Goal: Task Accomplishment & Management: Manage account settings

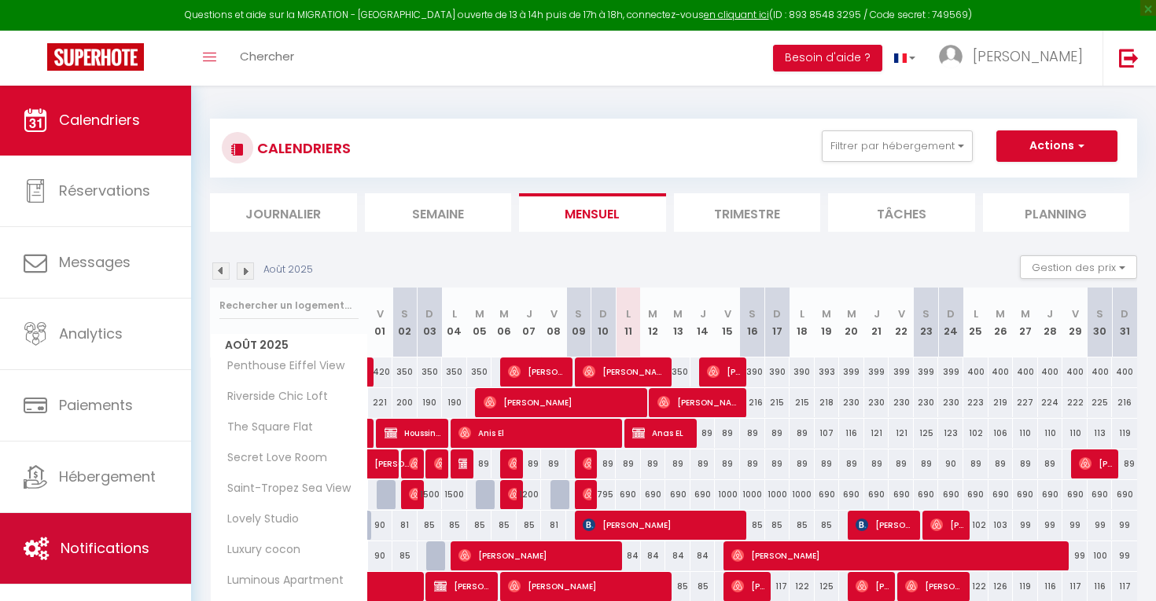
click at [84, 570] on link "Notifications" at bounding box center [95, 548] width 191 height 71
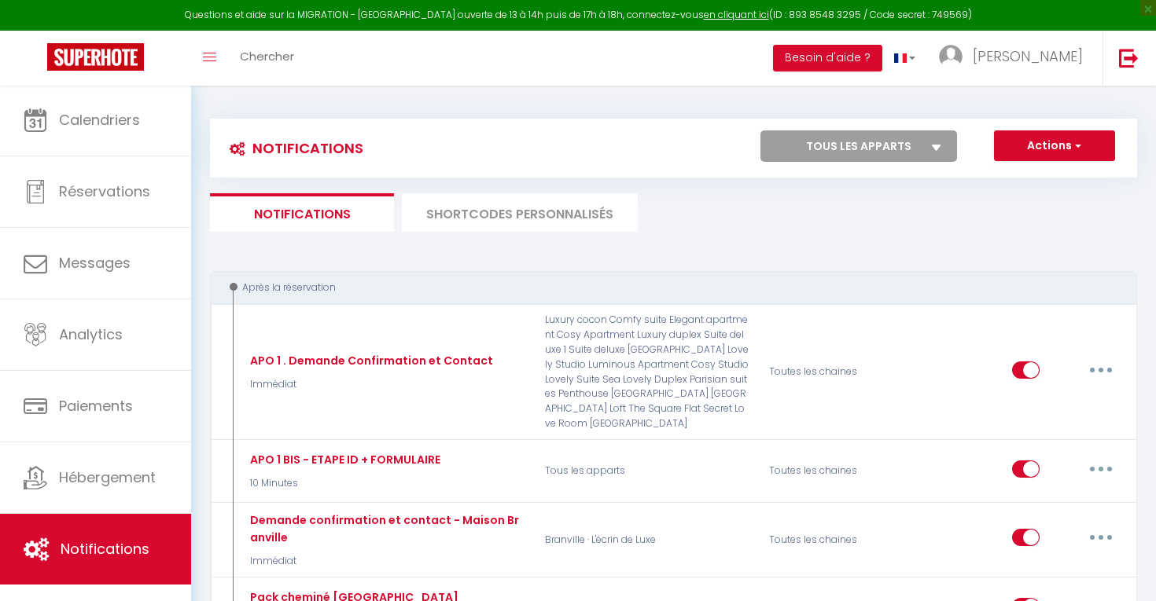
select select
checkbox input "false"
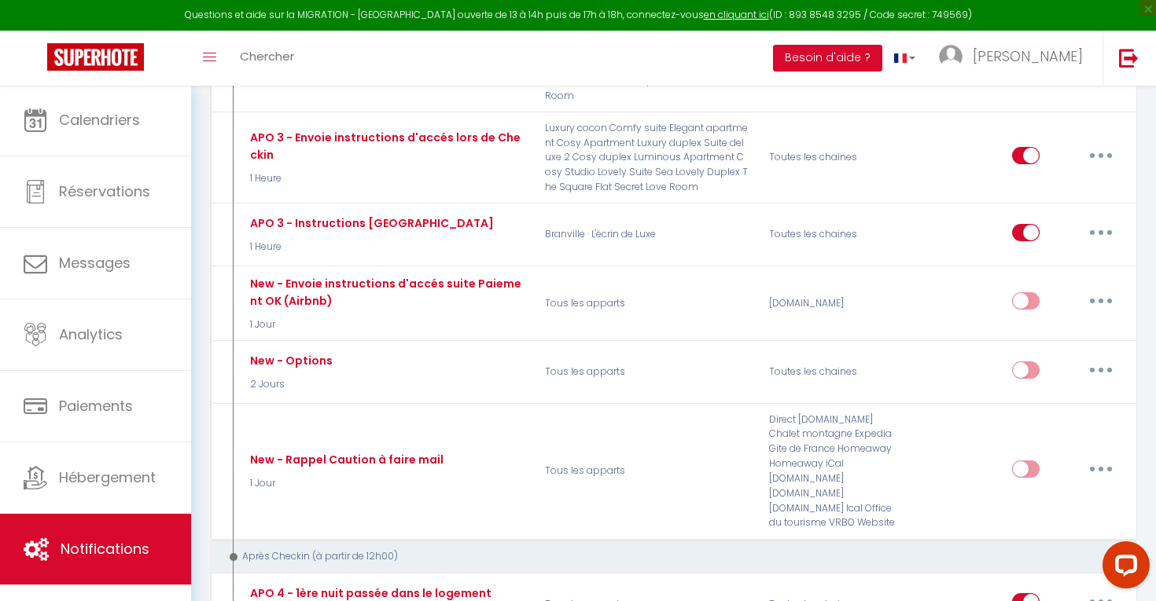
scroll to position [612, 0]
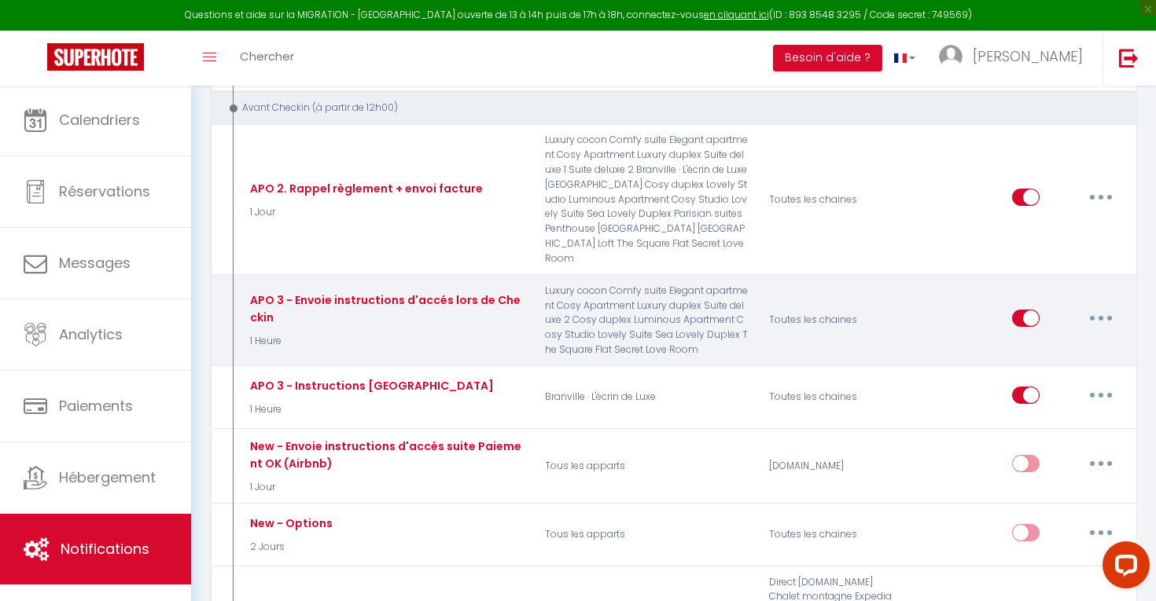
click at [1098, 306] on button "button" at bounding box center [1101, 318] width 44 height 25
click at [1048, 340] on link "Editer" at bounding box center [1060, 353] width 116 height 27
type input "APO 3 - Envoie instructions d'accés lors de Checkin"
select select "1 Heure"
select select "if_booking_is_paid"
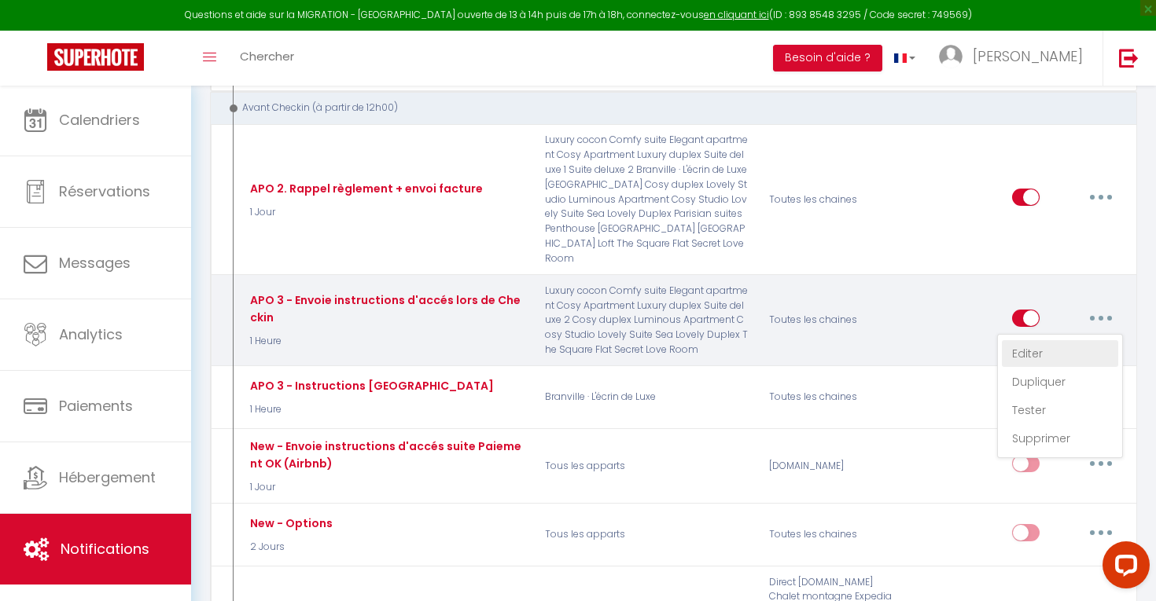
checkbox input "true"
checkbox input "false"
radio input "true"
type input "Envoie instructions d'accès - [RENTAL:NAME]"
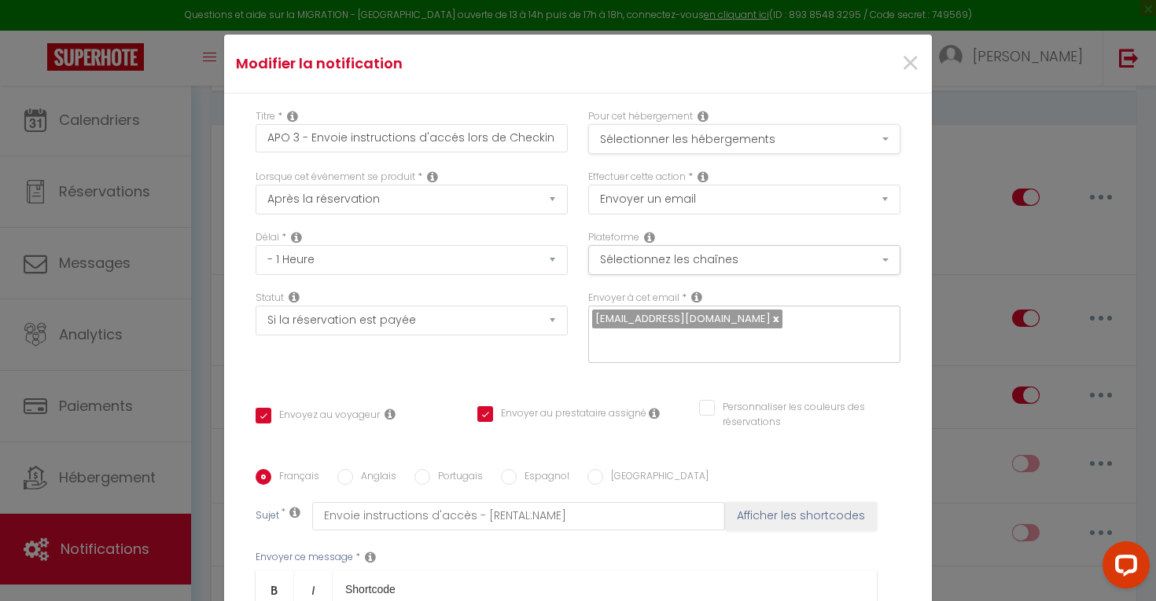
click at [650, 134] on button "Sélectionner les hébergements" at bounding box center [744, 139] width 312 height 30
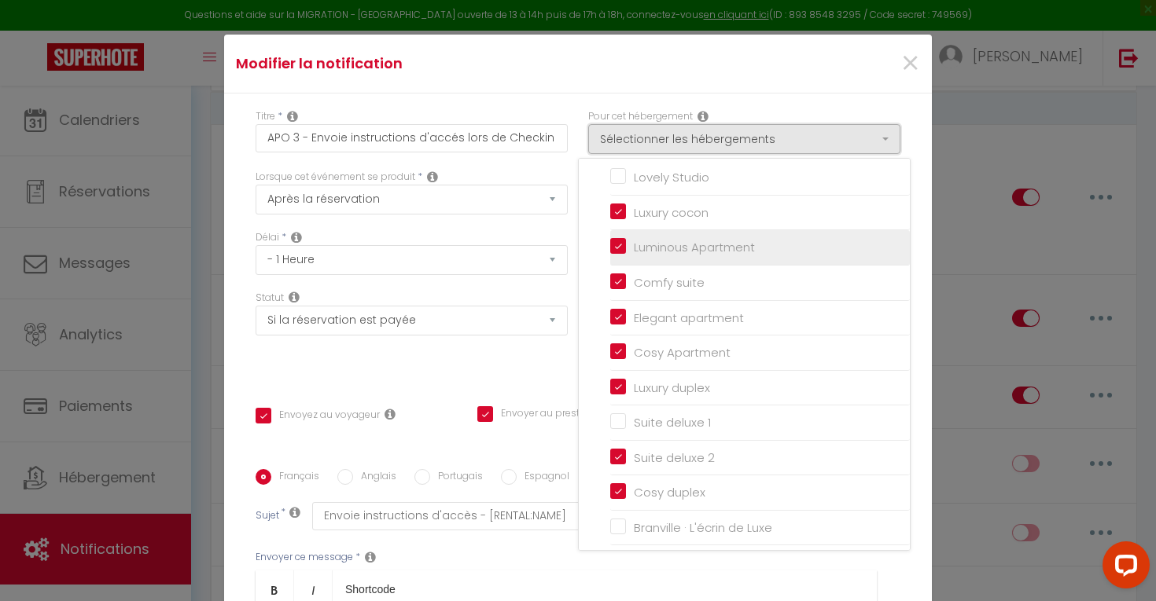
scroll to position [102, 0]
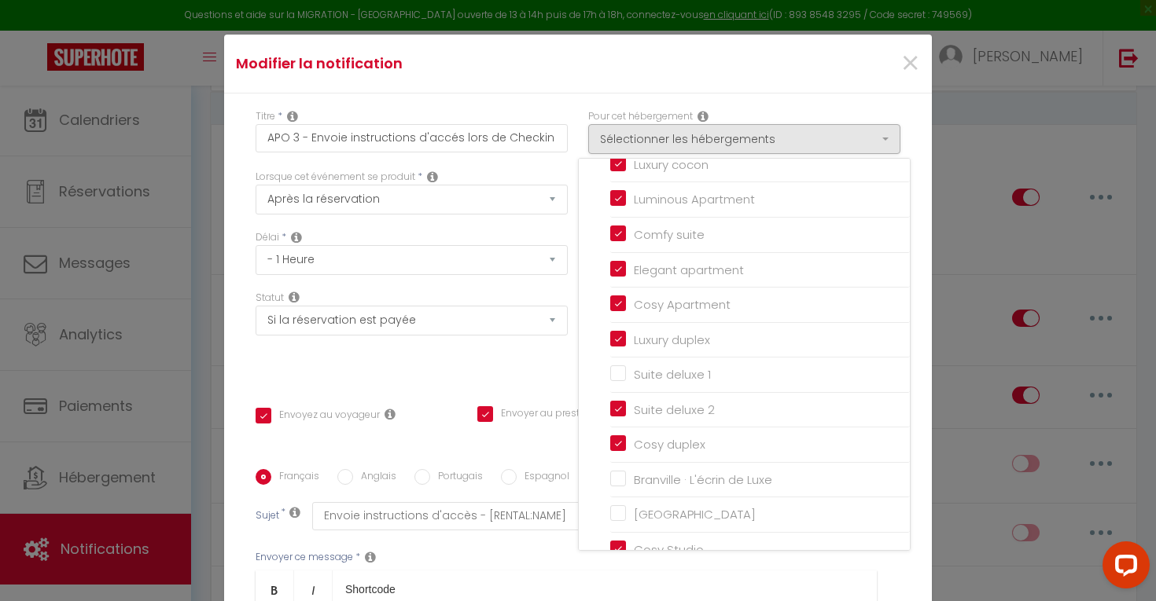
click at [562, 350] on div "Statut Aucun Si la réservation est payée Si réservation non payée Si la caution…" at bounding box center [411, 335] width 333 height 89
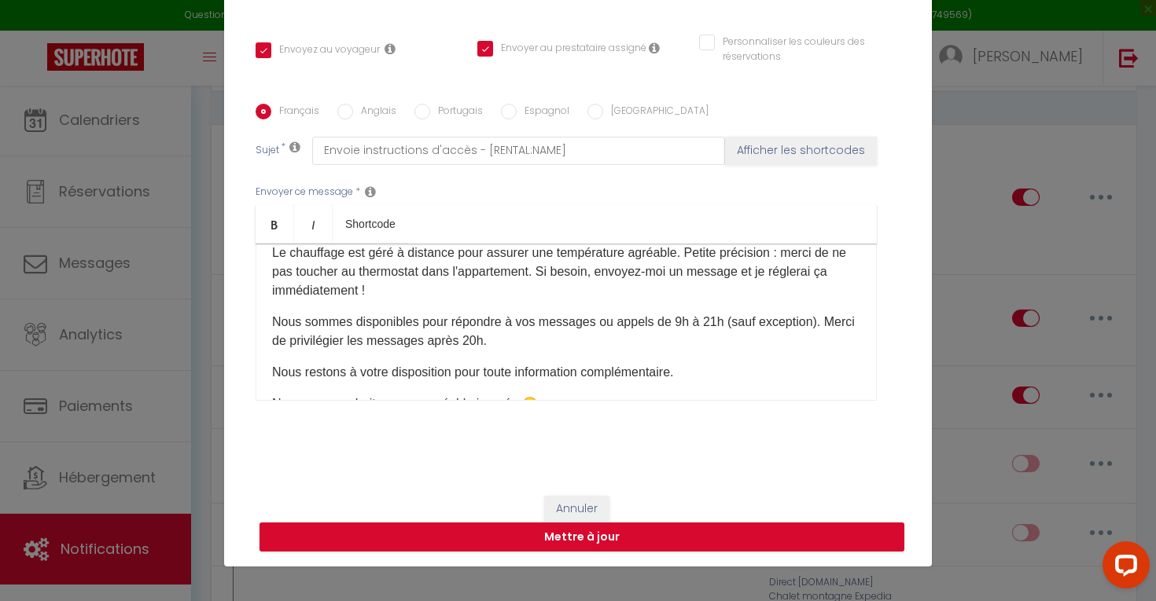
scroll to position [69, 0]
click at [703, 532] on button "Mettre à jour" at bounding box center [581, 538] width 645 height 30
checkbox input "true"
checkbox input "false"
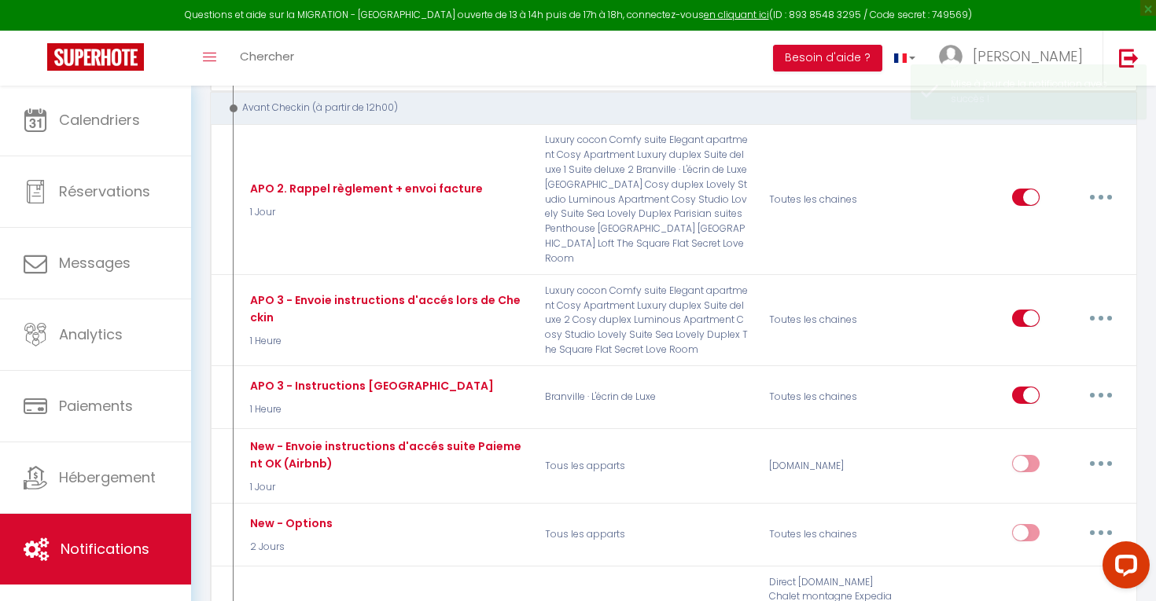
scroll to position [0, 0]
